Goal: Information Seeking & Learning: Learn about a topic

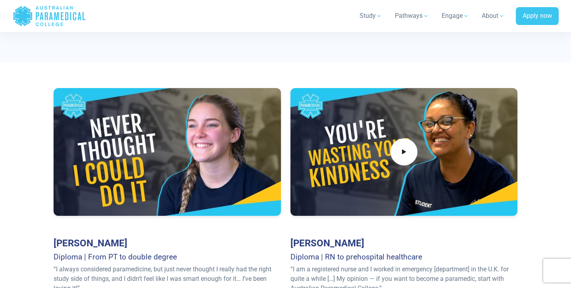
scroll to position [1249, 0]
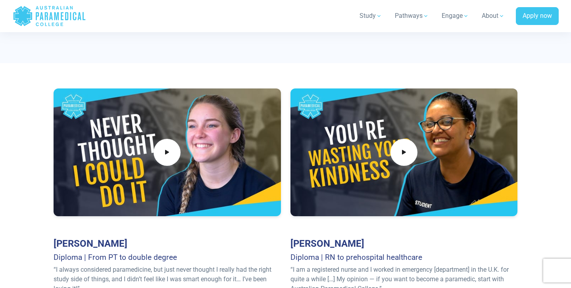
click at [128, 182] on div at bounding box center [167, 152] width 227 height 128
click at [163, 142] on span at bounding box center [167, 152] width 30 height 30
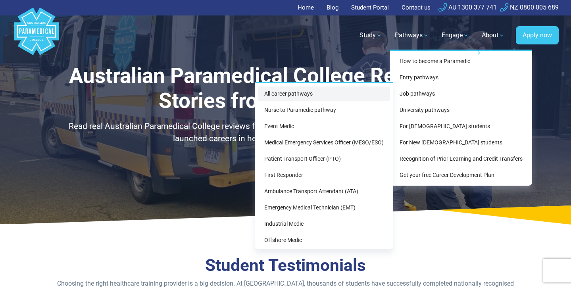
click at [293, 99] on link "All career pathways" at bounding box center [324, 93] width 132 height 15
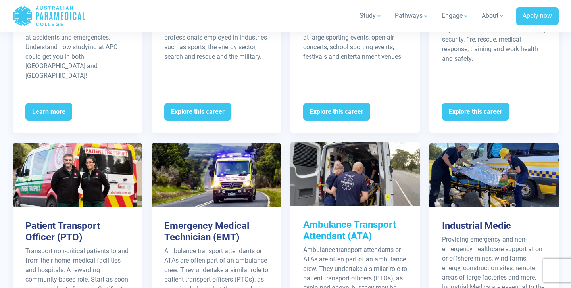
scroll to position [686, 0]
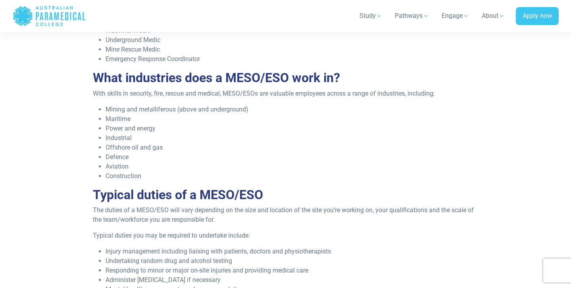
scroll to position [386, 0]
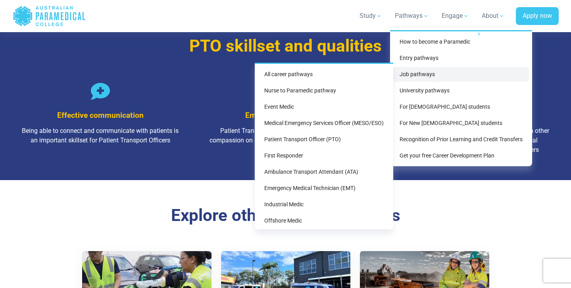
scroll to position [1149, 0]
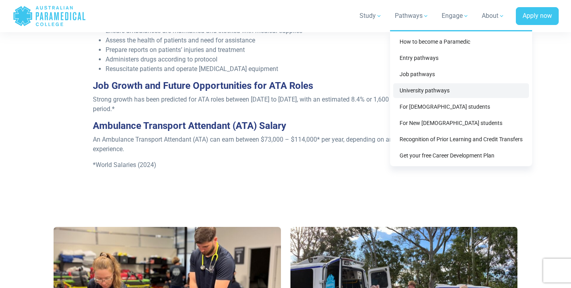
scroll to position [338, 0]
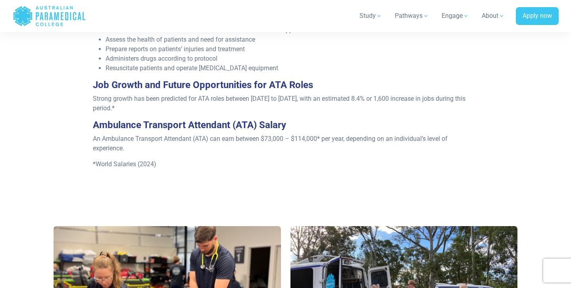
click at [334, 188] on div "Ambulance Transport Attendants (ATAs) are often part of an ambulance crew. They…" at bounding box center [285, 74] width 395 height 234
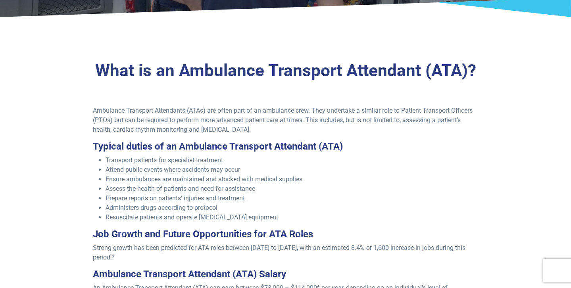
scroll to position [0, 0]
